Goal: Transaction & Acquisition: Book appointment/travel/reservation

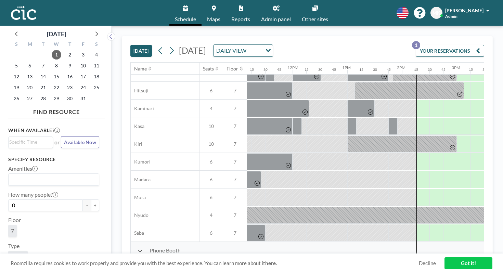
scroll to position [0, 612]
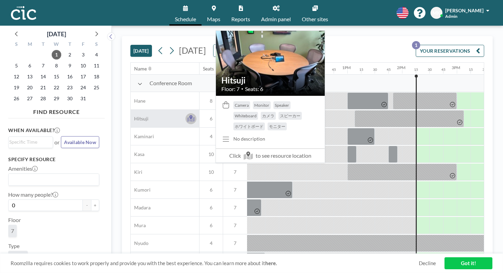
click at [187, 117] on icon at bounding box center [191, 119] width 8 height 5
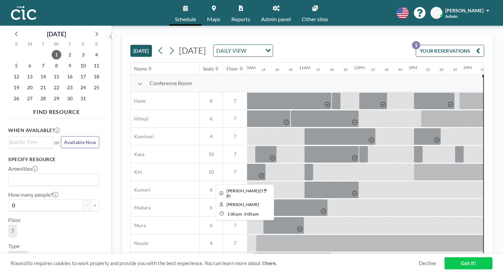
scroll to position [0, 544]
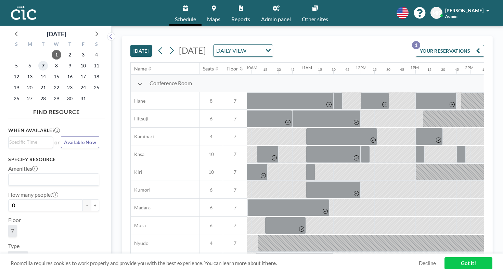
click at [38, 61] on span "7" at bounding box center [43, 66] width 10 height 10
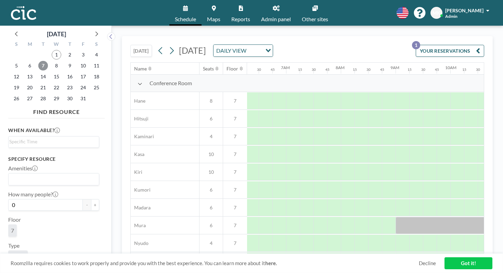
scroll to position [0, 352]
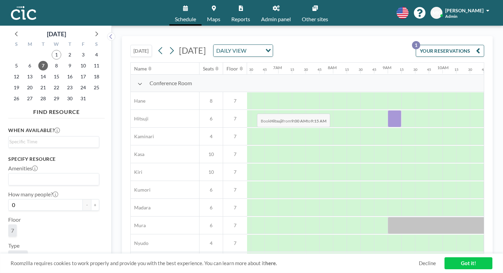
click at [388, 110] on div at bounding box center [395, 118] width 14 height 17
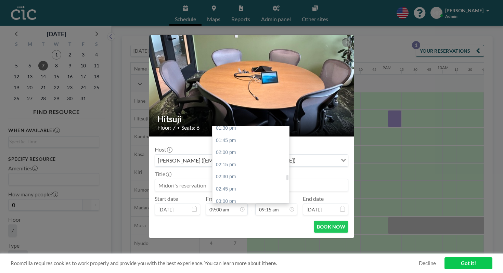
scroll to position [714, 0]
click at [268, 241] on div "05:00 pm" at bounding box center [251, 247] width 77 height 12
type input "05:00 pm"
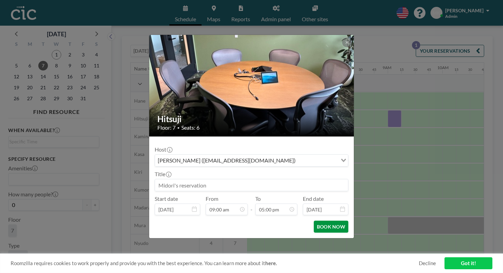
click at [314, 221] on button "BOOK NOW" at bounding box center [331, 227] width 35 height 12
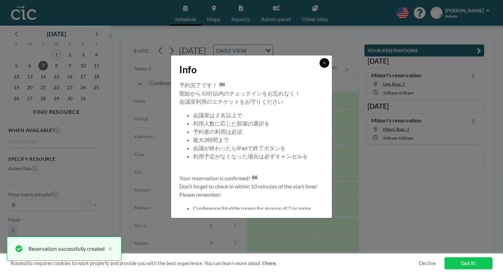
click at [323, 65] on icon at bounding box center [325, 63] width 4 height 4
